Goal: Check status: Check status

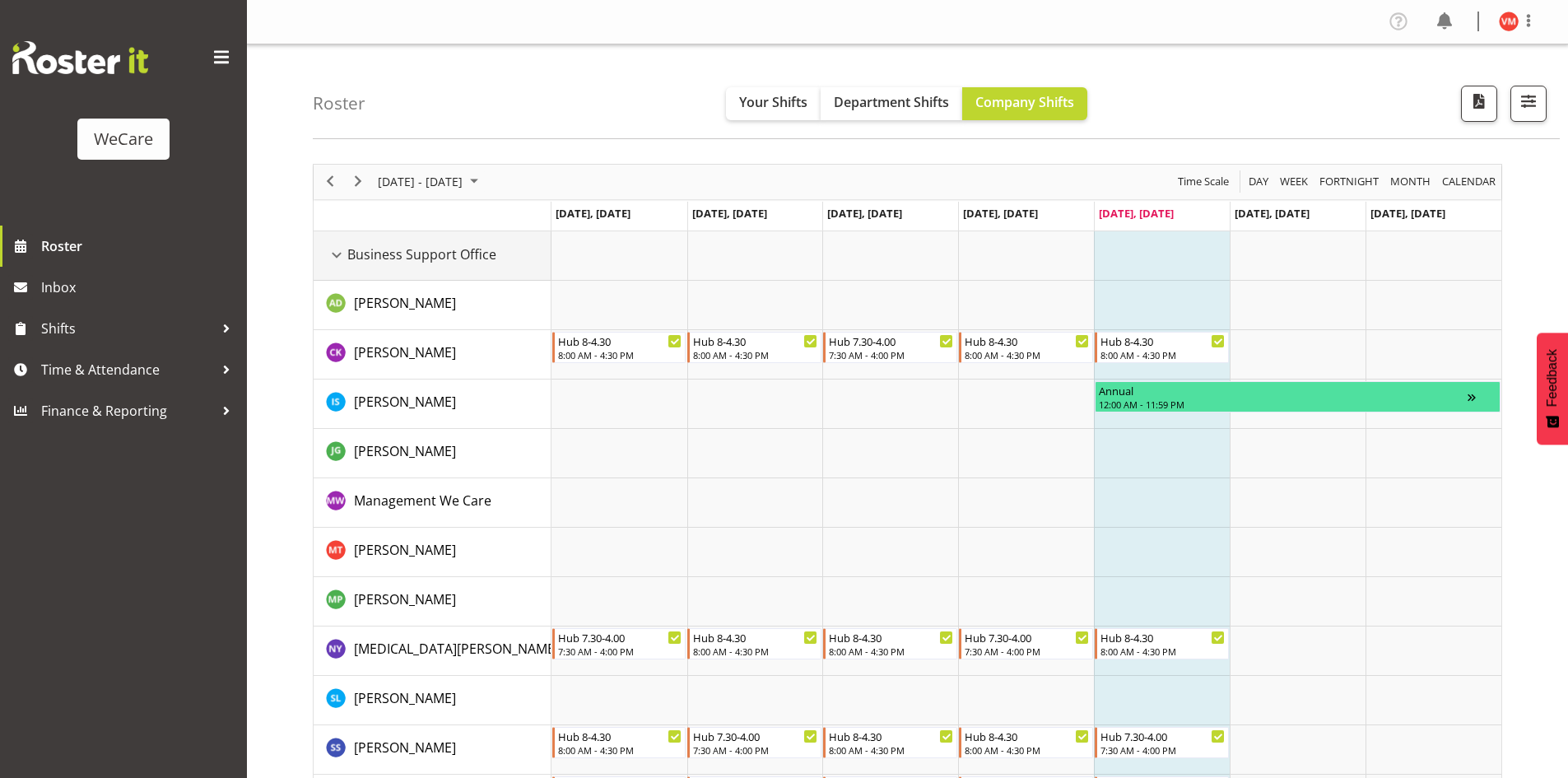
click at [338, 253] on div "Business Support Office resource" at bounding box center [336, 255] width 22 height 22
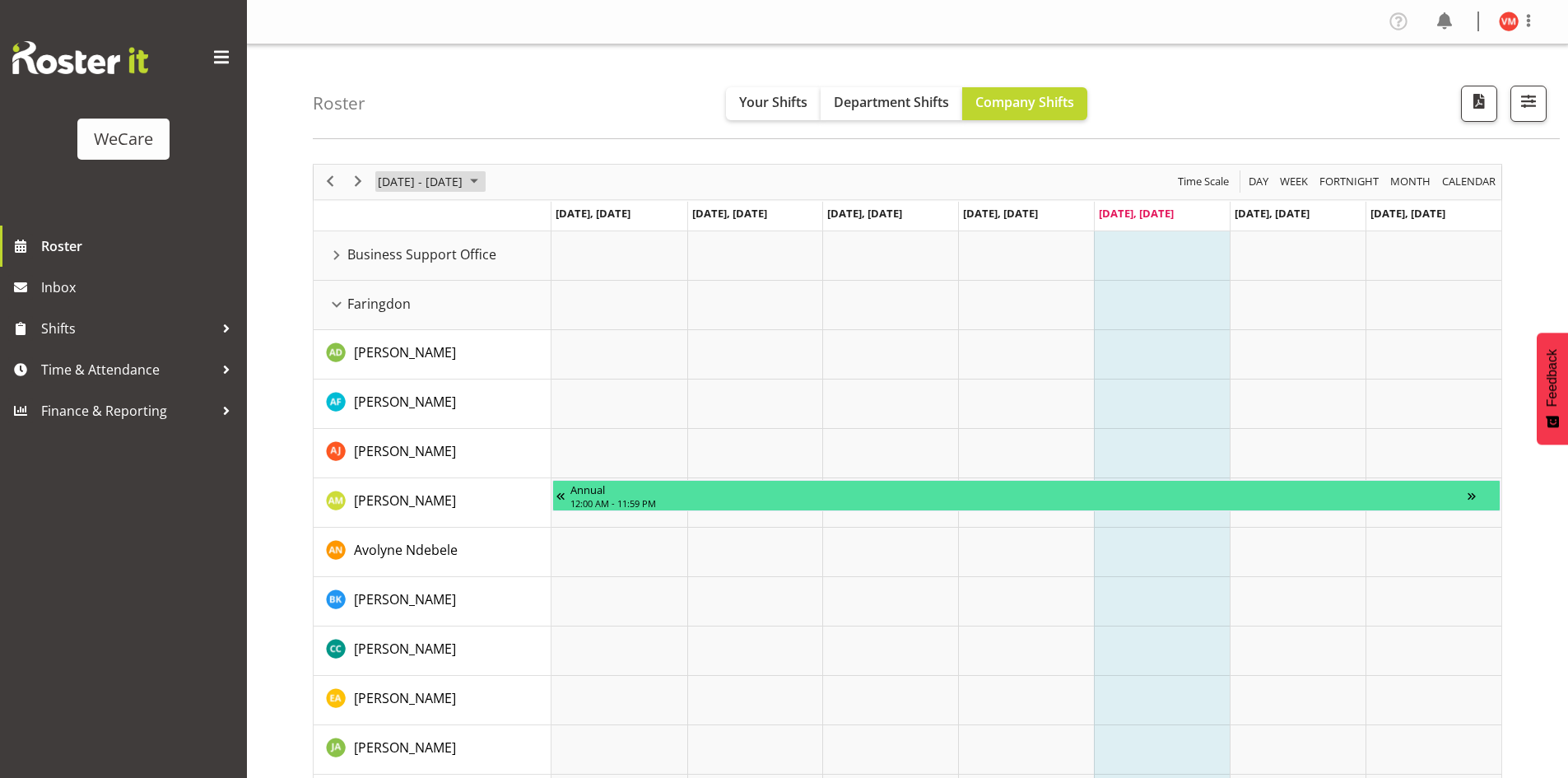
click at [484, 179] on span "August 2025" at bounding box center [473, 182] width 20 height 21
click at [553, 223] on span "next month" at bounding box center [550, 223] width 28 height 29
click at [392, 336] on span "15" at bounding box center [395, 336] width 25 height 25
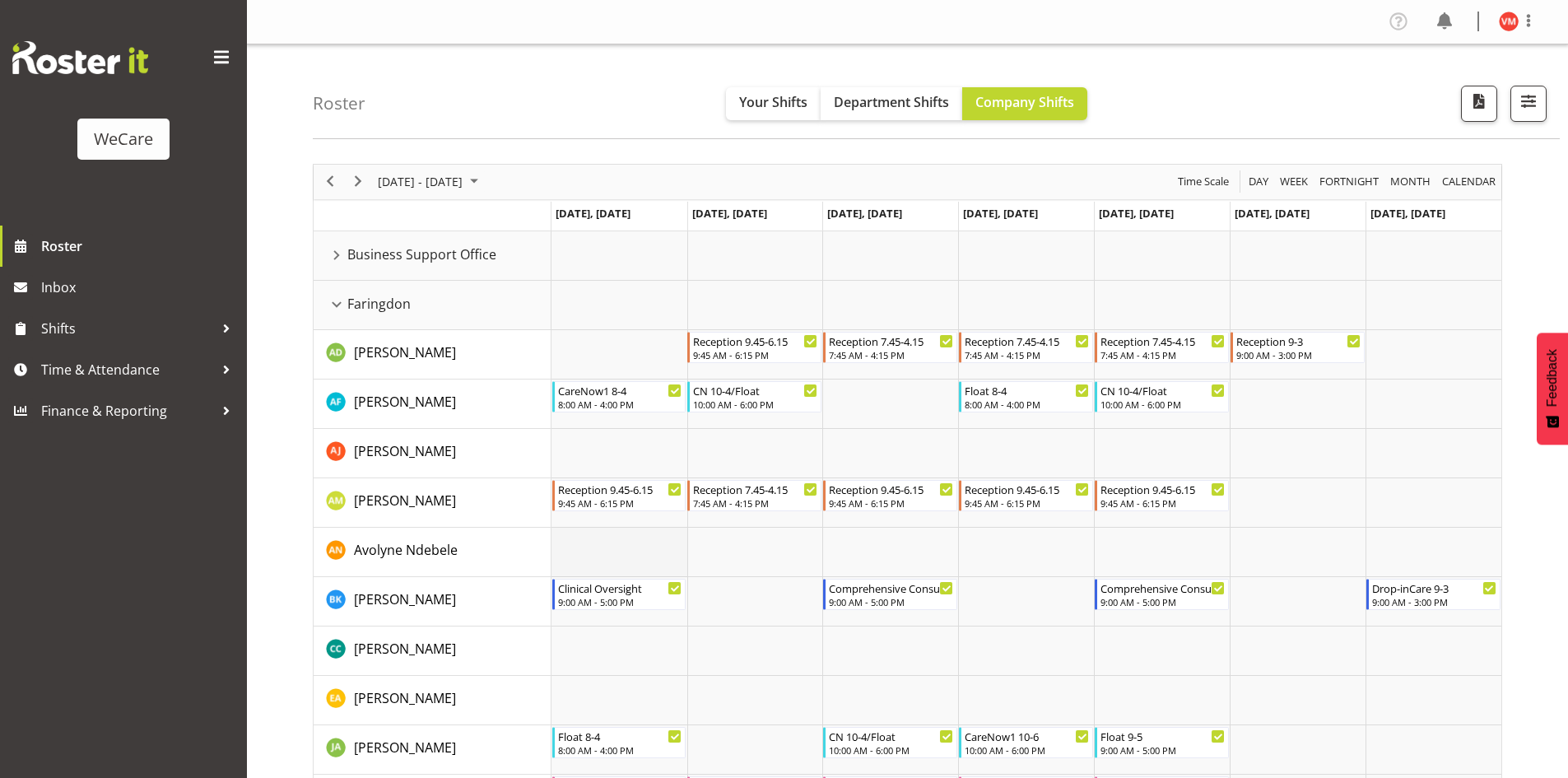
click at [618, 534] on td "Timeline Week of September 15, 2025" at bounding box center [620, 552] width 136 height 49
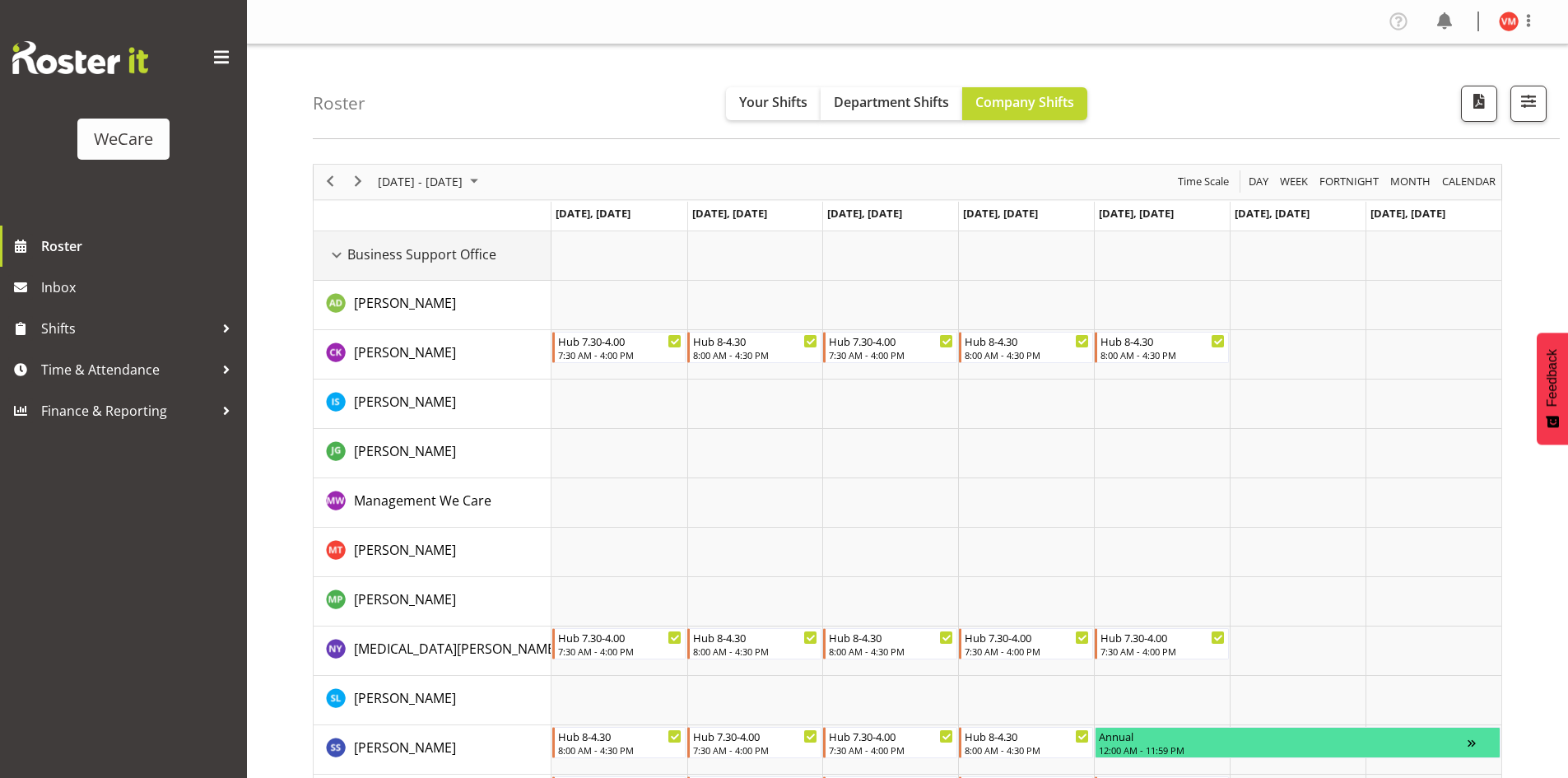
click at [343, 255] on div "Business Support Office resource" at bounding box center [336, 255] width 22 height 22
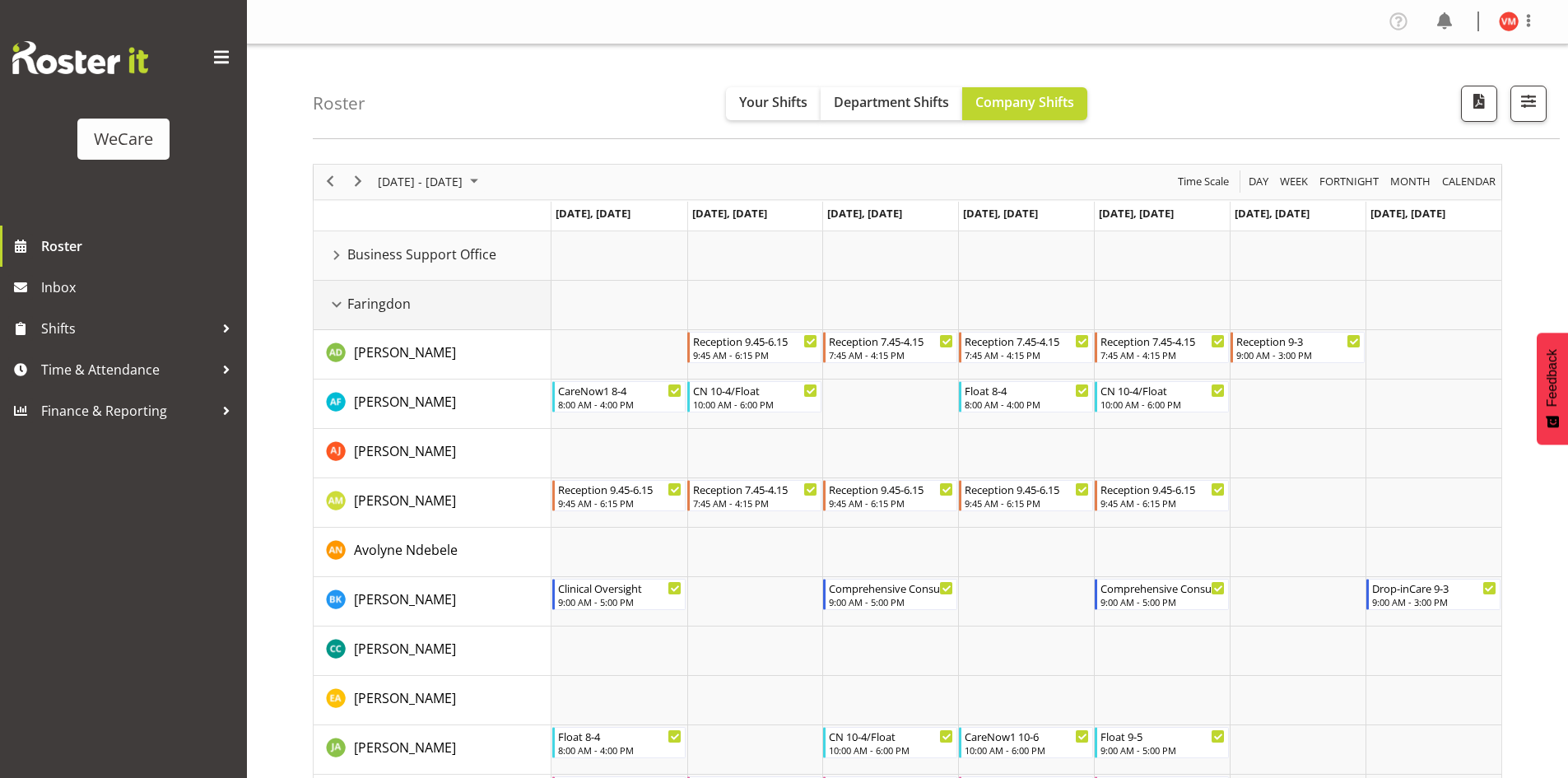
click at [341, 306] on div "Faringdon resource" at bounding box center [336, 304] width 22 height 22
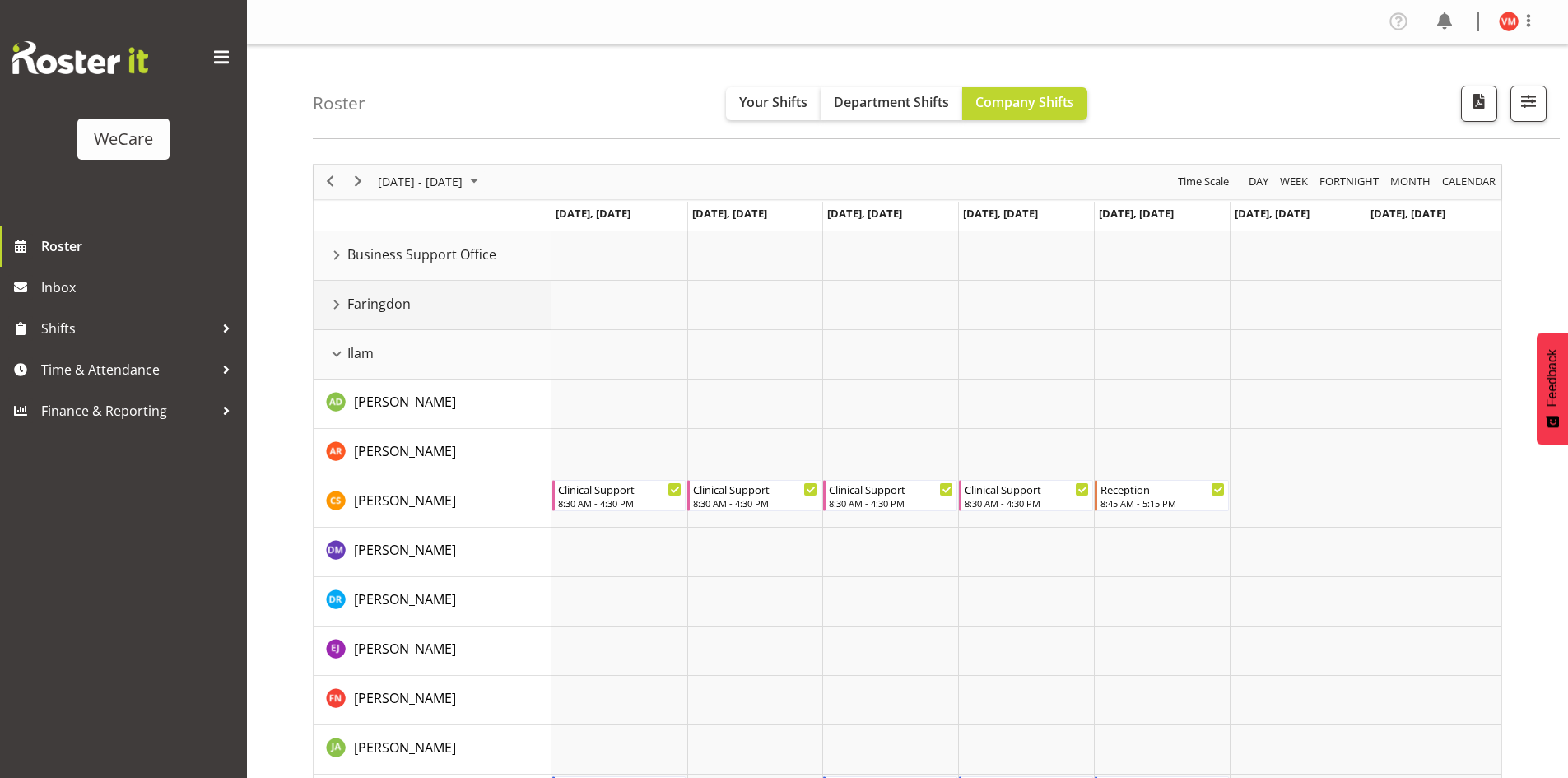
click at [339, 303] on div "Faringdon resource" at bounding box center [336, 304] width 22 height 22
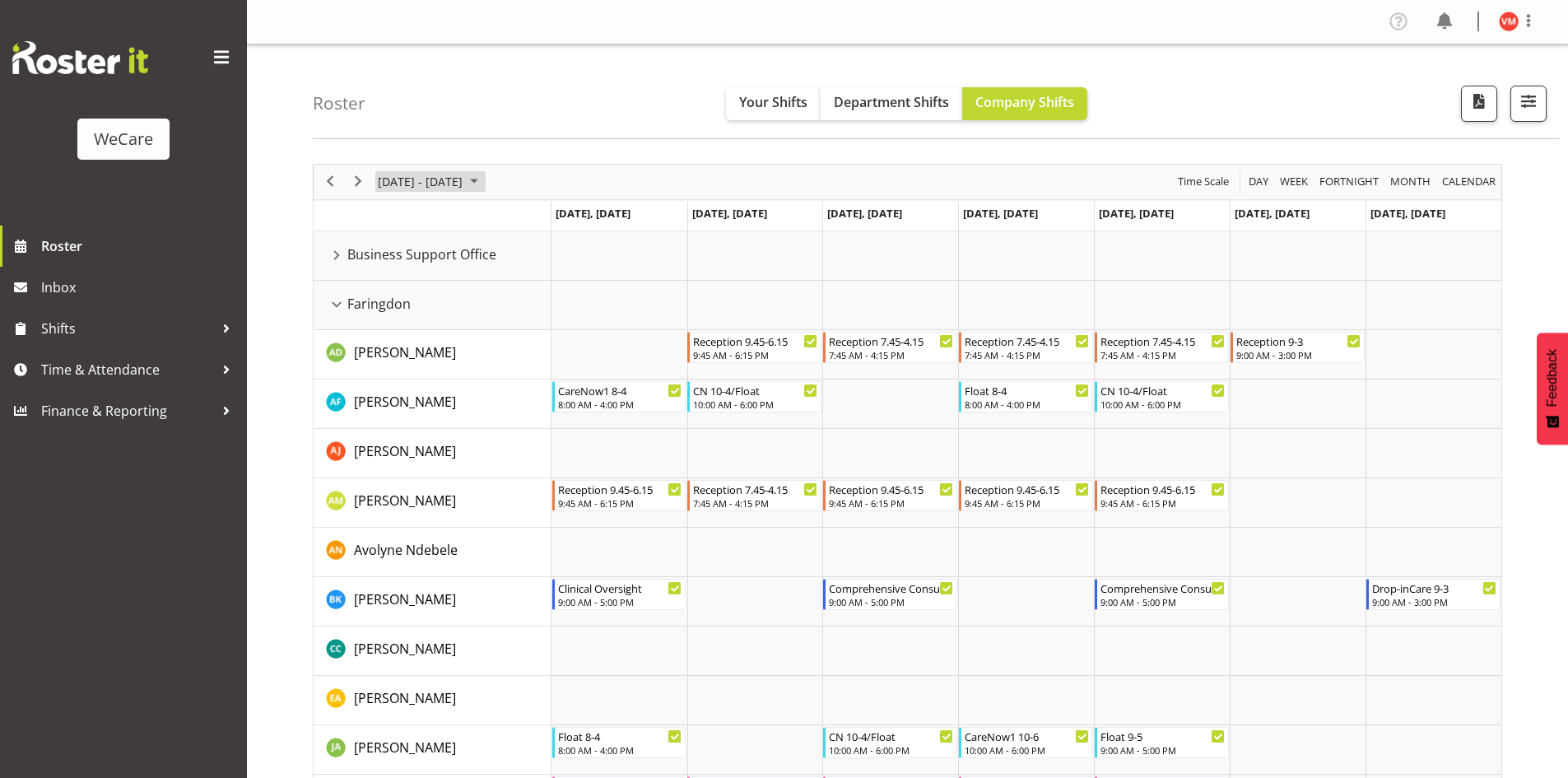
click at [464, 186] on span "[DATE] - [DATE]" at bounding box center [420, 182] width 88 height 21
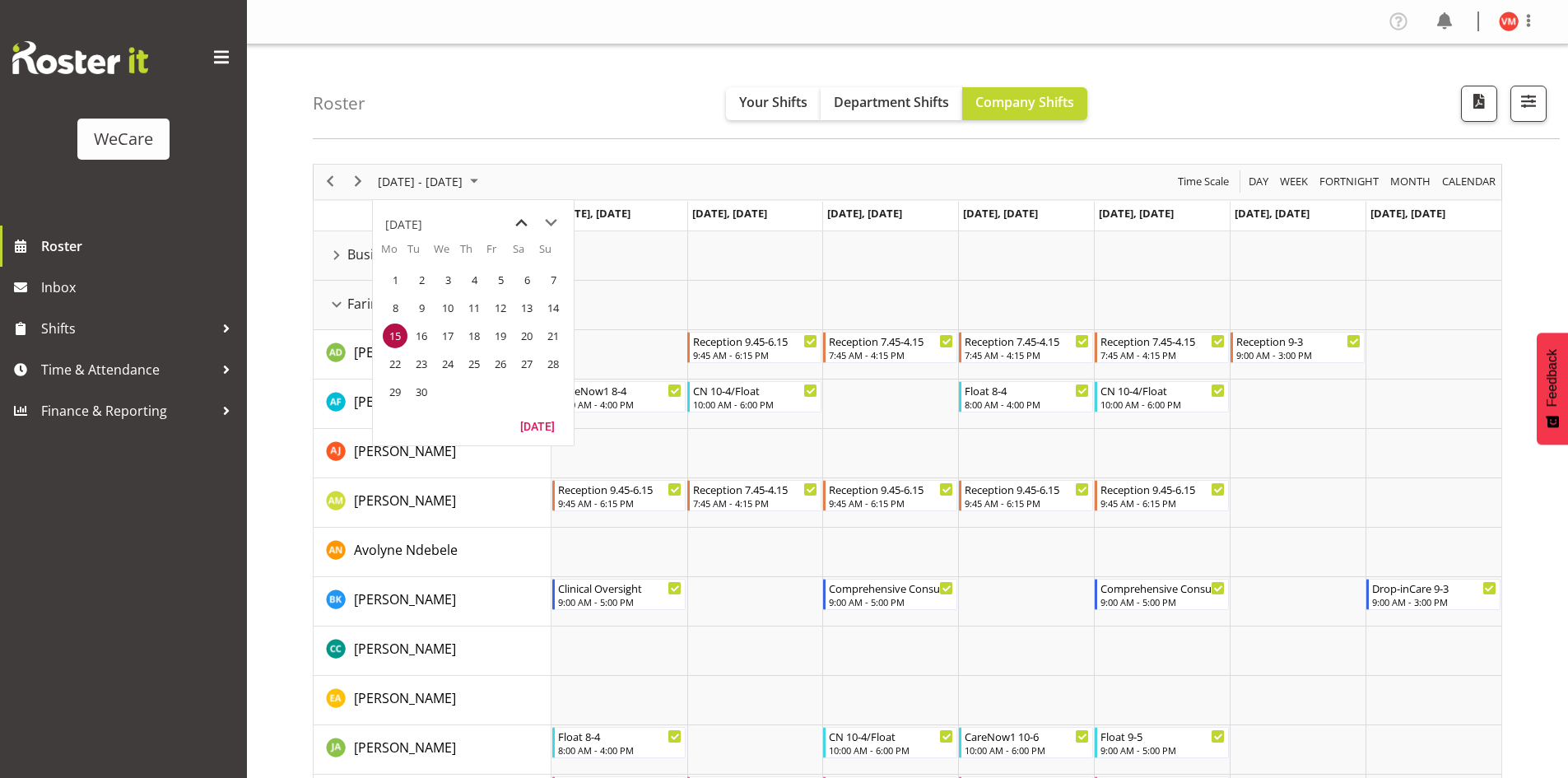
click at [527, 223] on span "previous month" at bounding box center [521, 223] width 28 height 29
click at [498, 367] on span "22" at bounding box center [500, 363] width 25 height 25
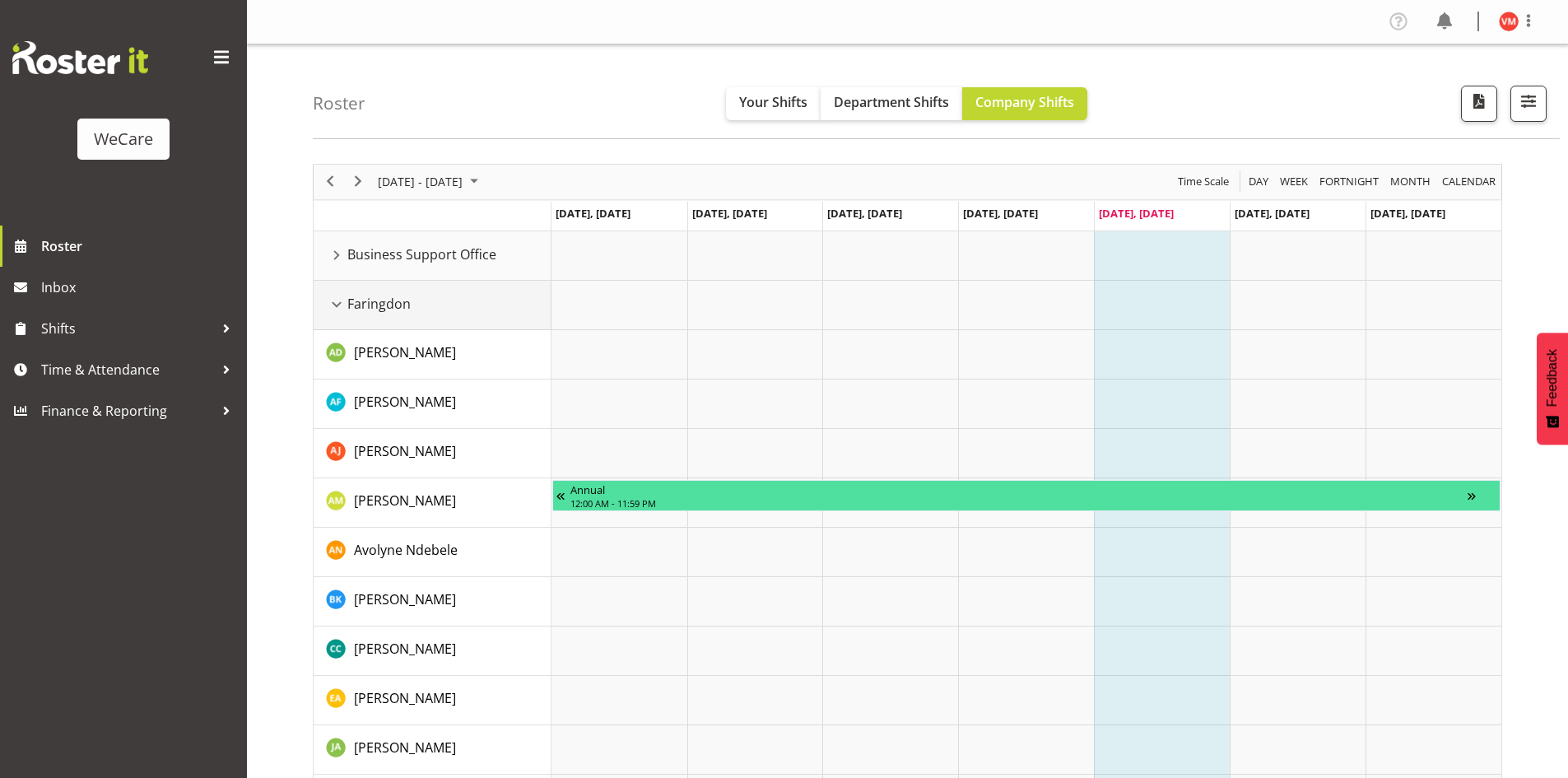
click at [340, 303] on div "Faringdon resource" at bounding box center [336, 304] width 22 height 22
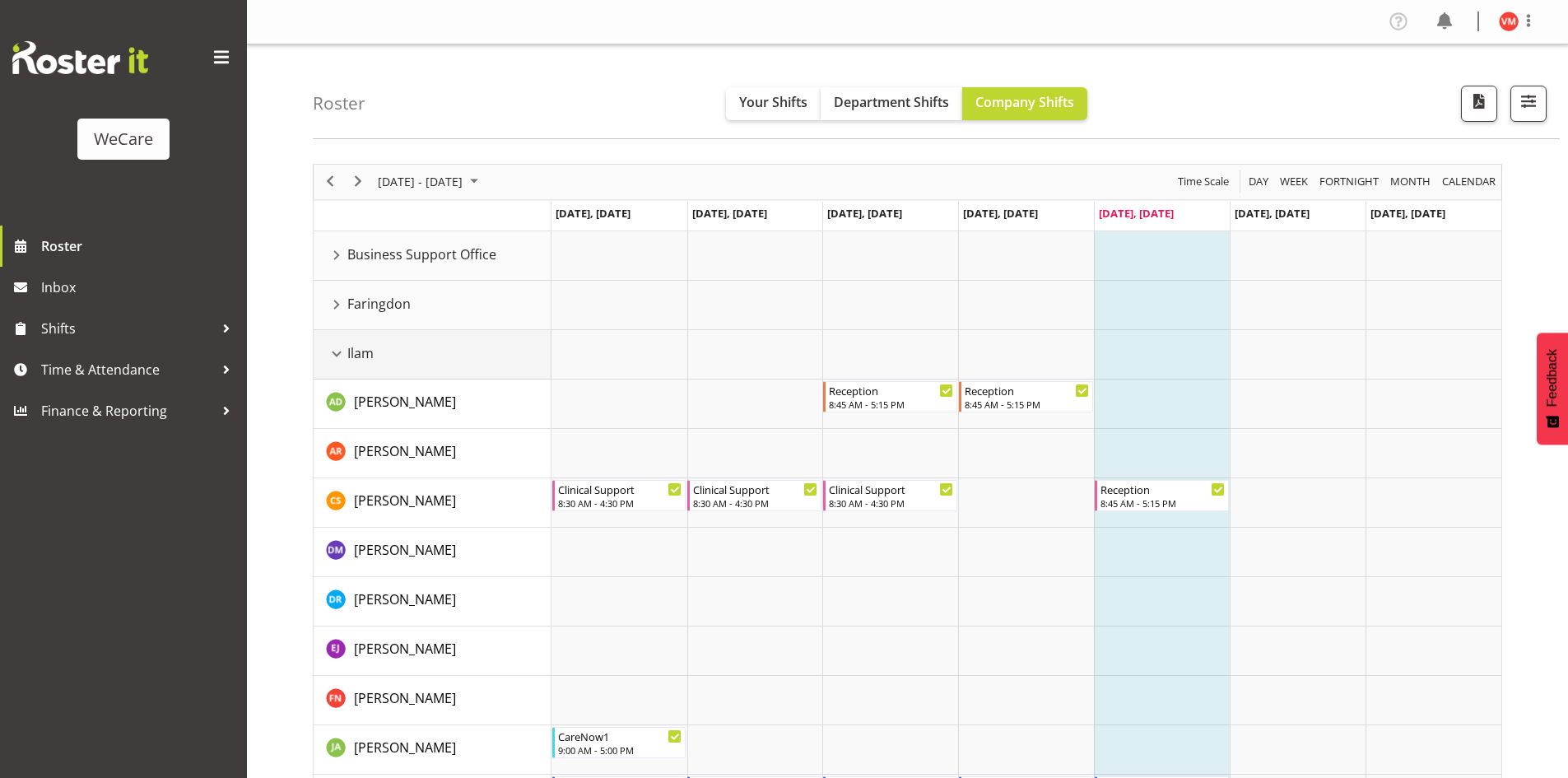
click at [334, 359] on div "Ilam resource" at bounding box center [336, 354] width 22 height 22
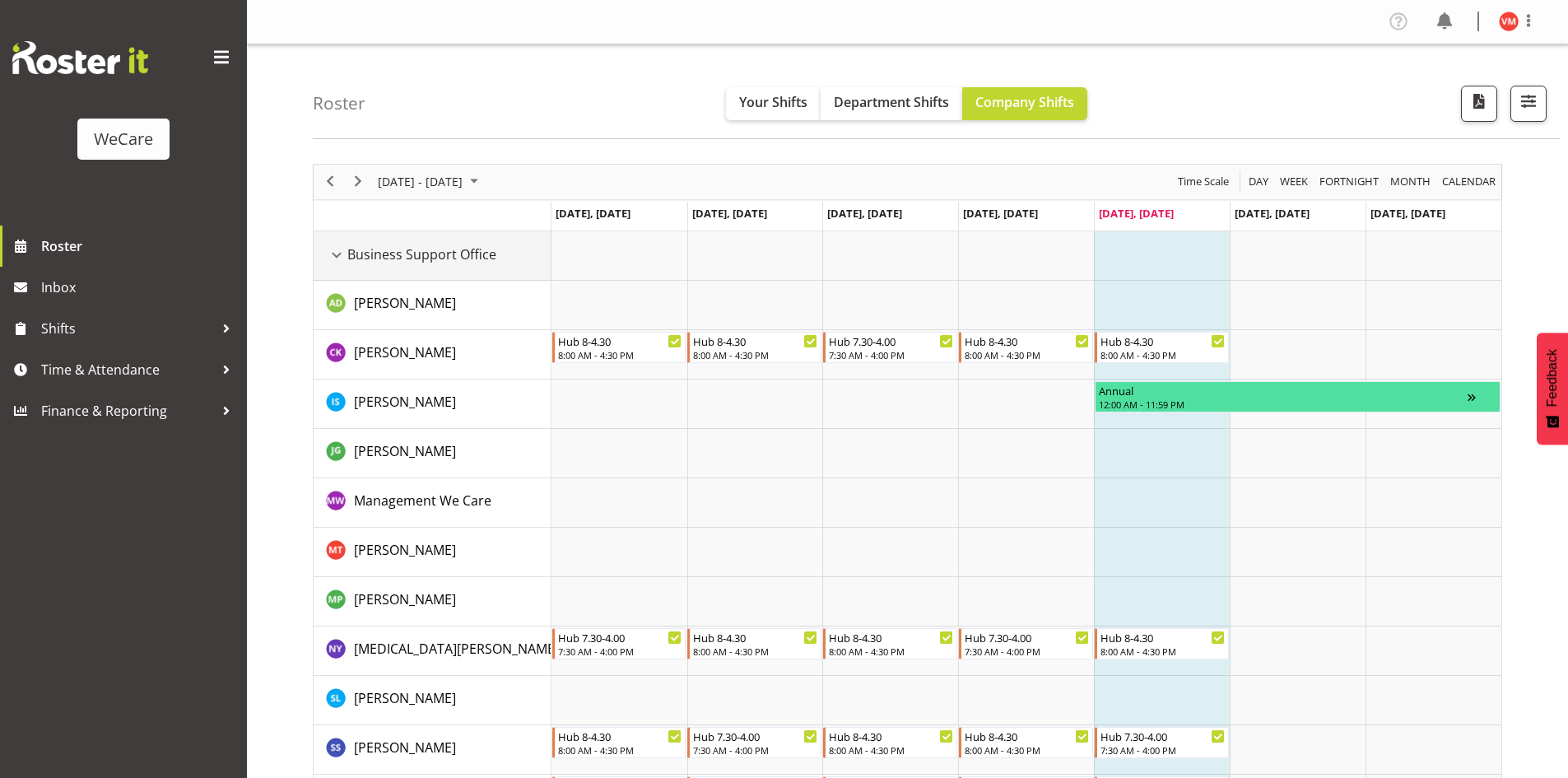
click at [332, 259] on div "Business Support Office resource" at bounding box center [336, 255] width 22 height 22
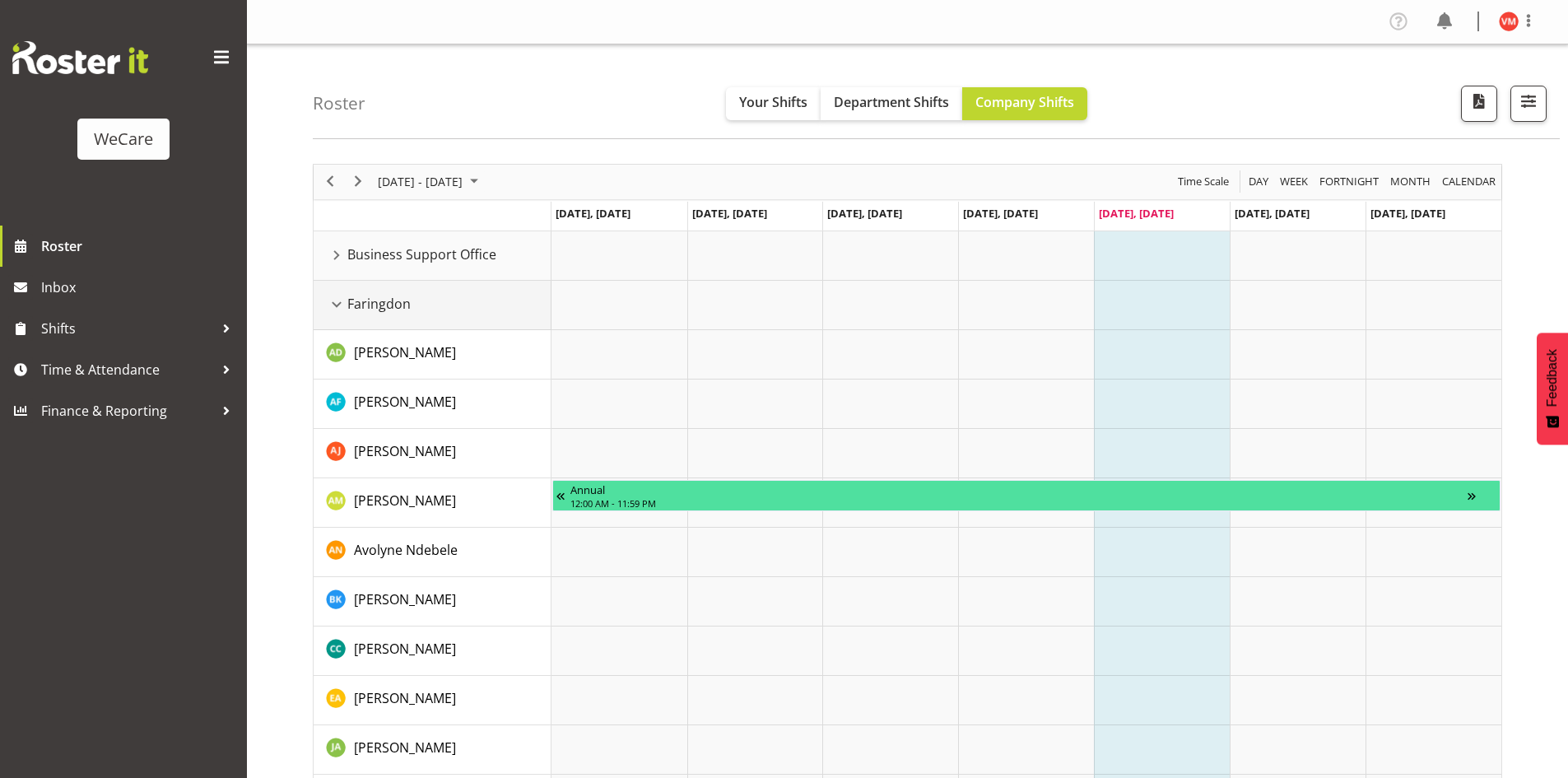
click at [333, 308] on div "Faringdon resource" at bounding box center [336, 304] width 22 height 22
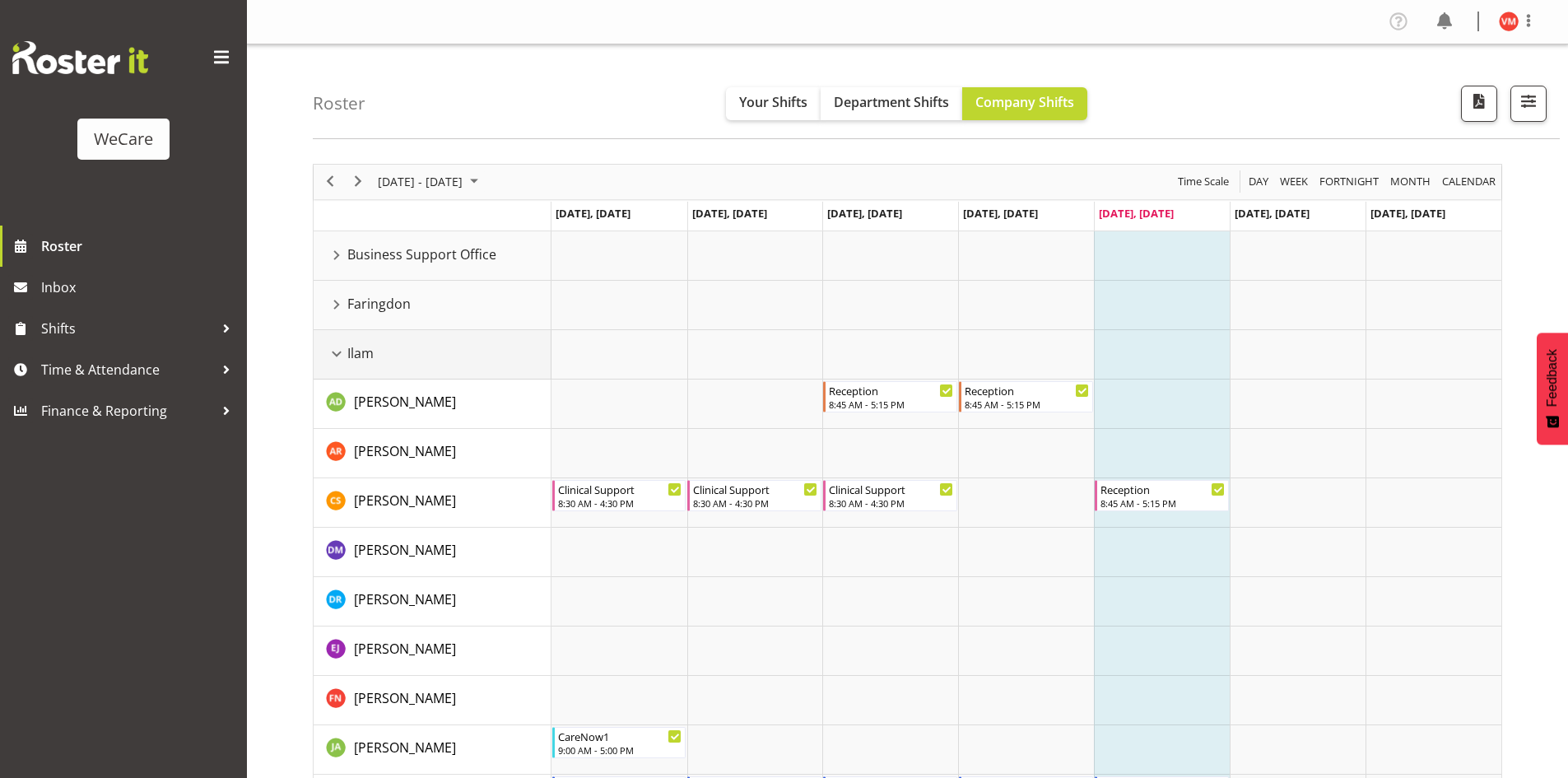
click at [330, 355] on div "Ilam resource" at bounding box center [336, 354] width 22 height 22
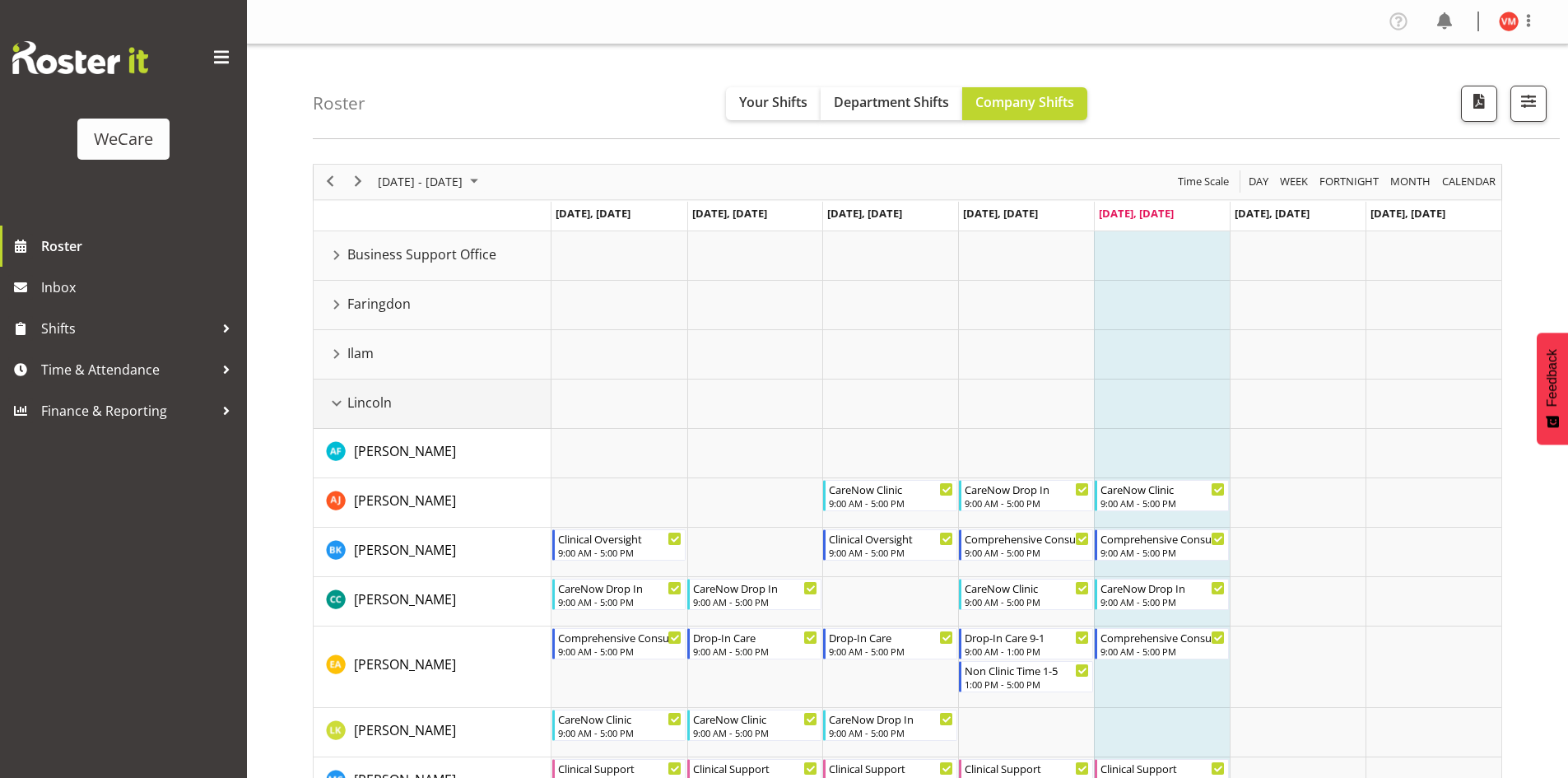
click at [337, 393] on div "Lincoln resource" at bounding box center [336, 403] width 22 height 22
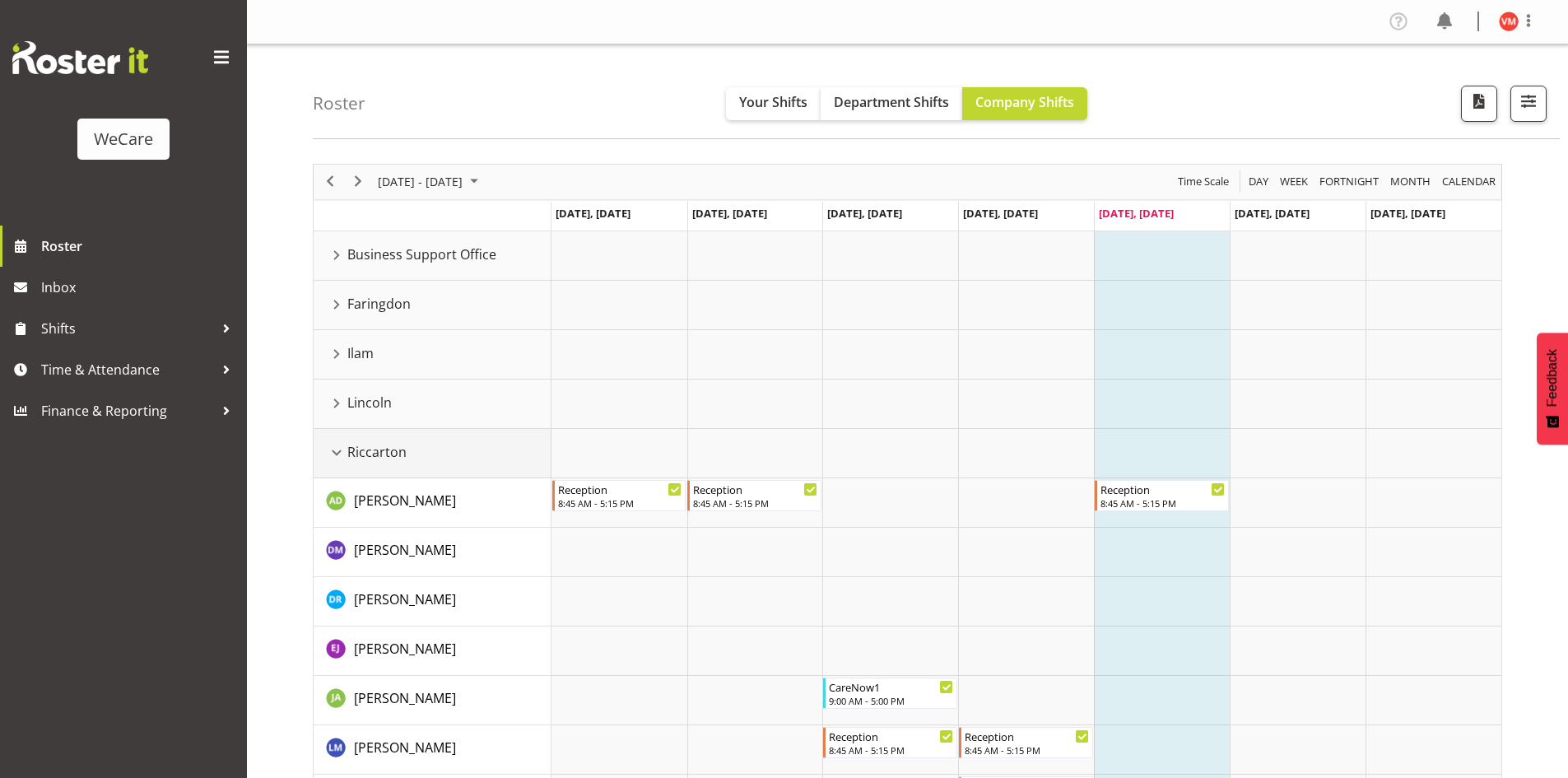
click at [336, 452] on div "Riccarton resource" at bounding box center [336, 452] width 22 height 22
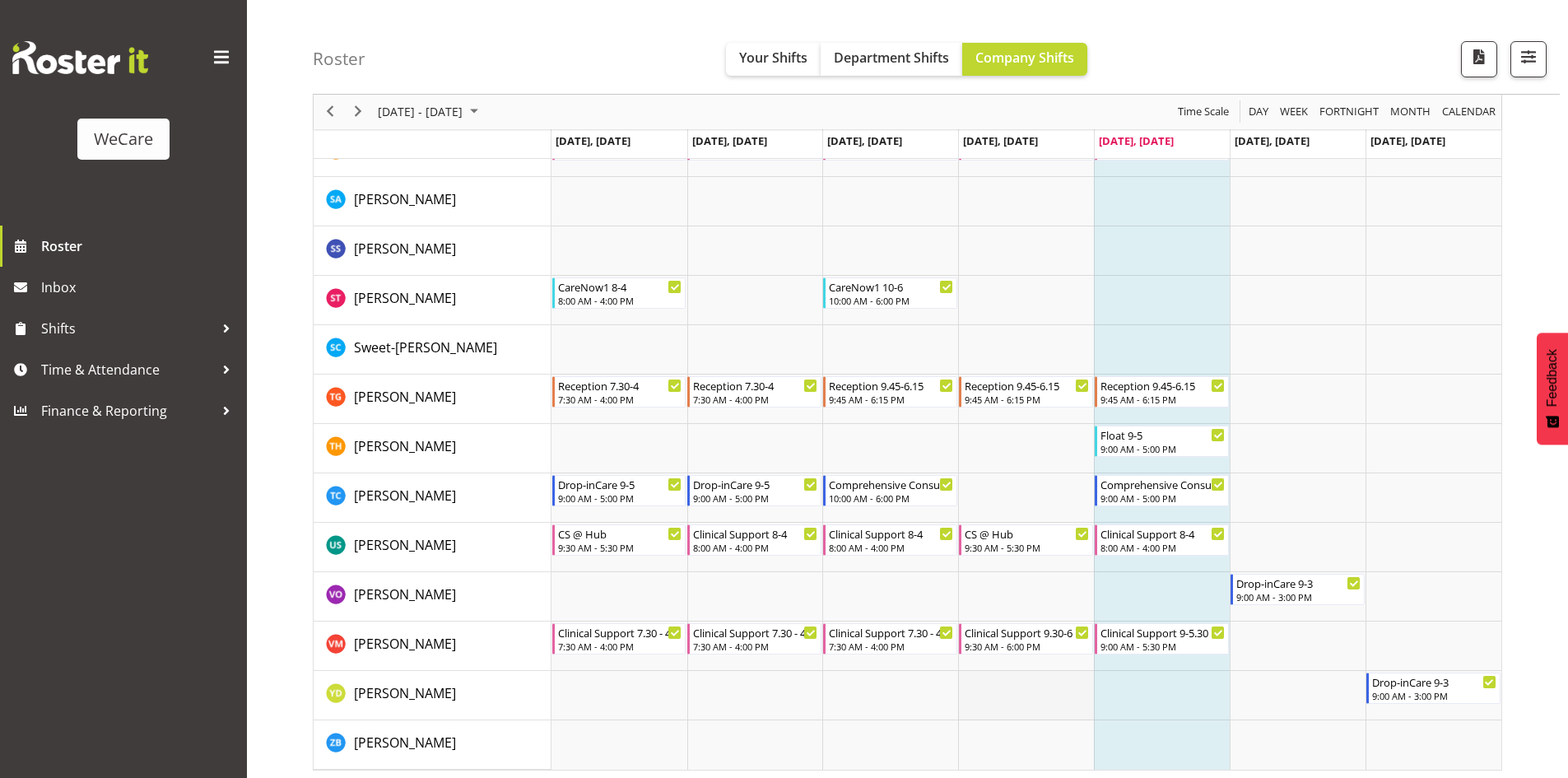
scroll to position [2493, 0]
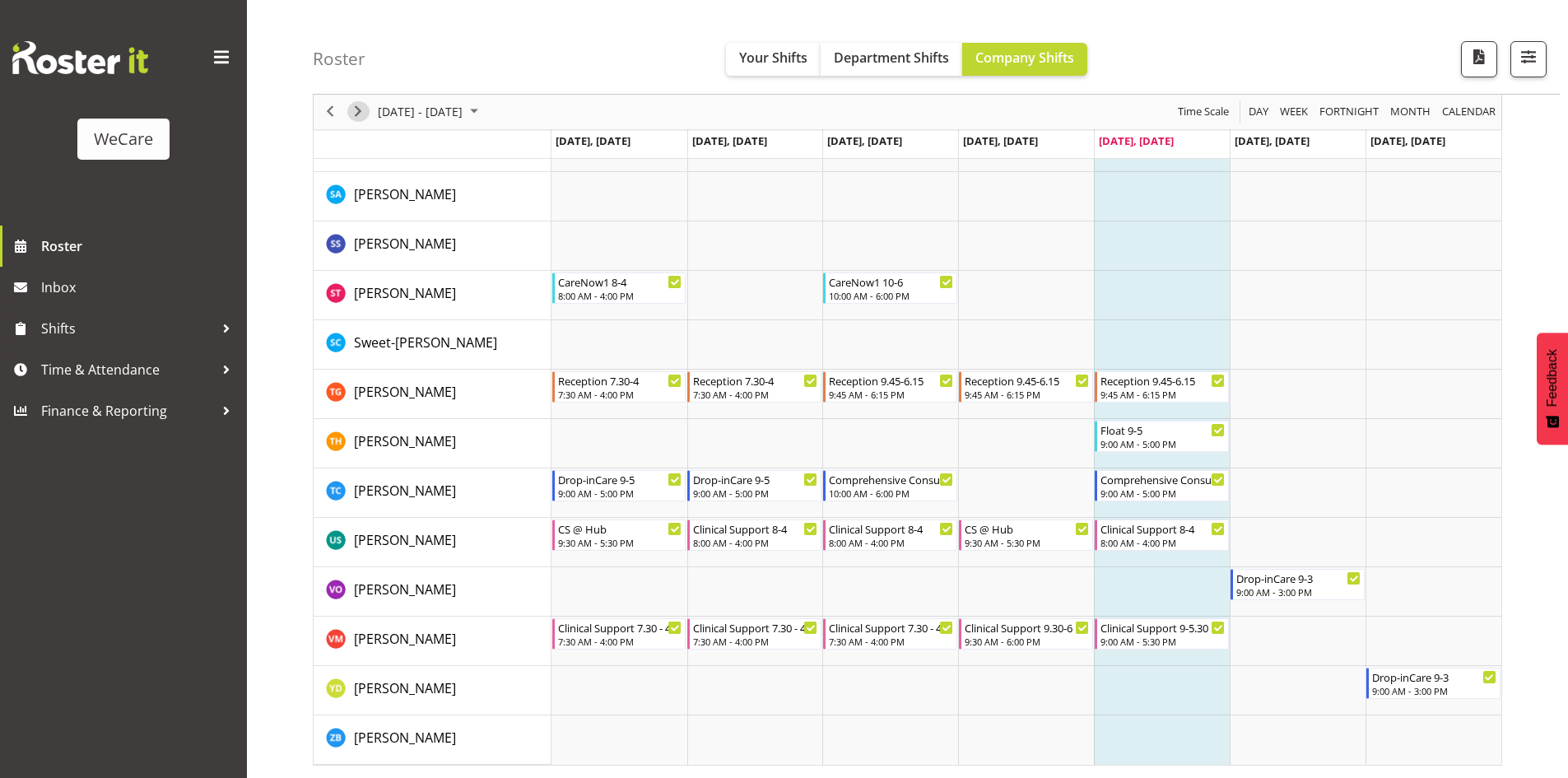
click at [359, 114] on span "Next" at bounding box center [357, 113] width 20 height 21
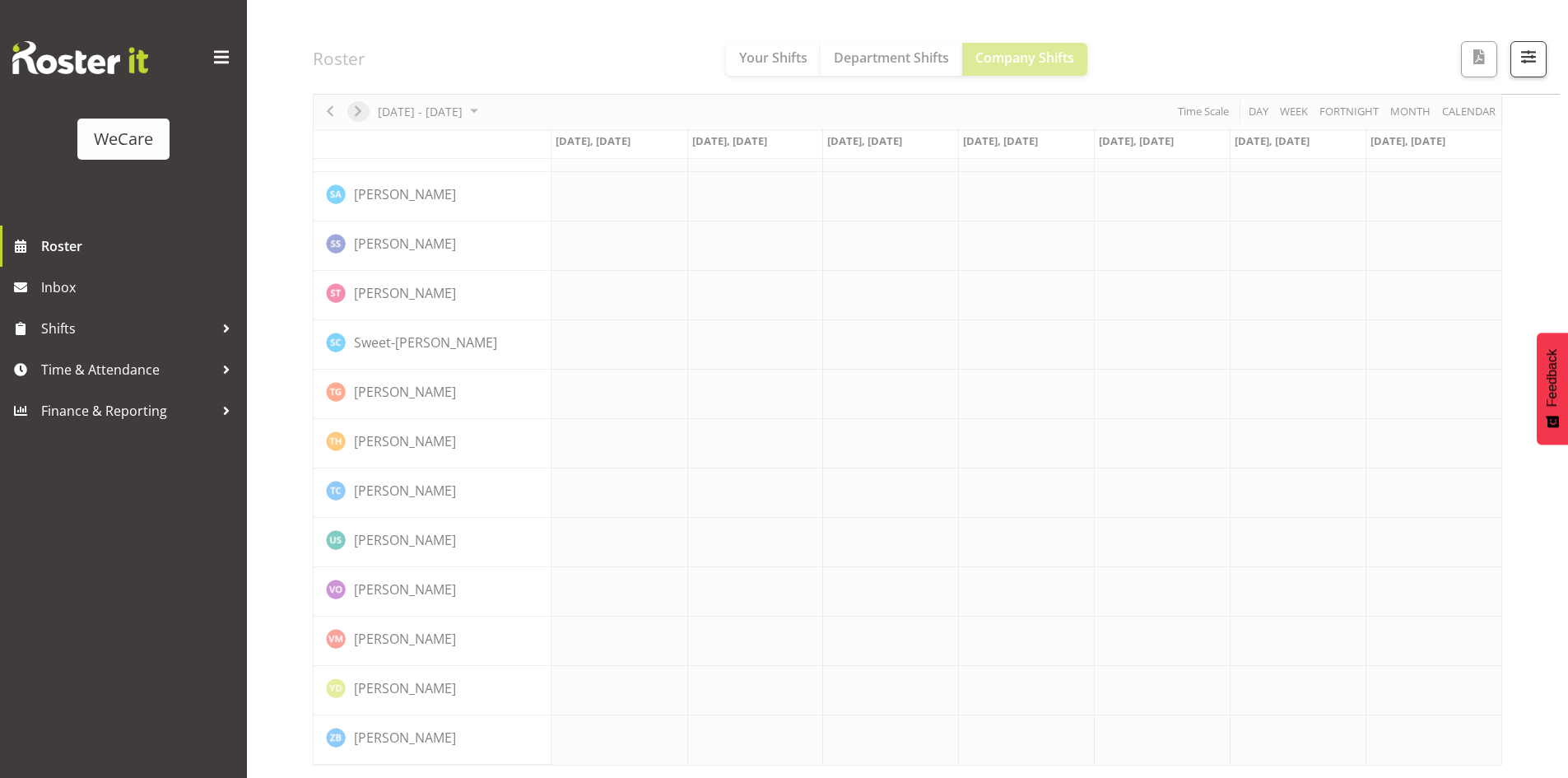
scroll to position [2430, 0]
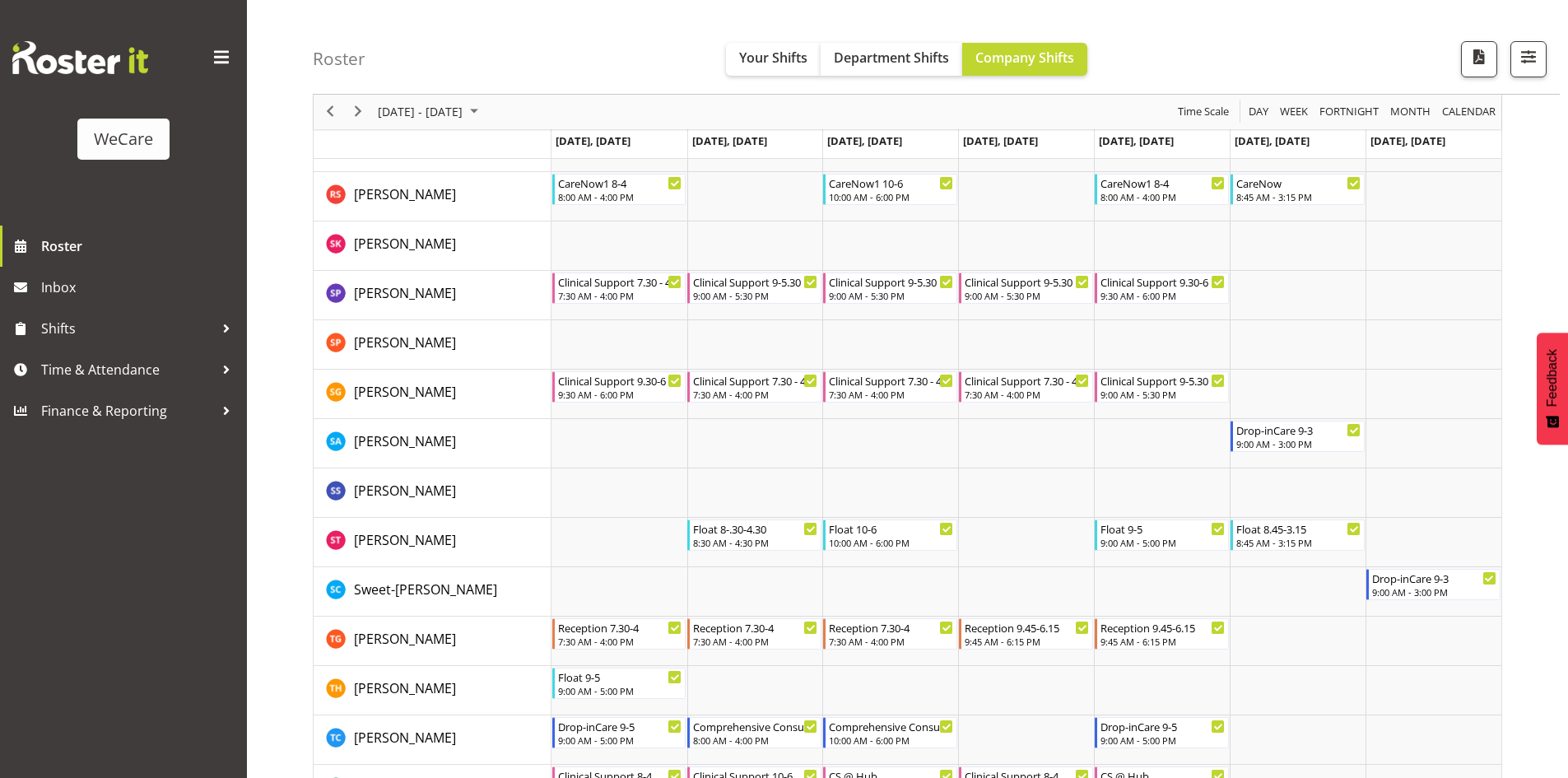
scroll to position [6641, 0]
